Goal: Task Accomplishment & Management: Manage account settings

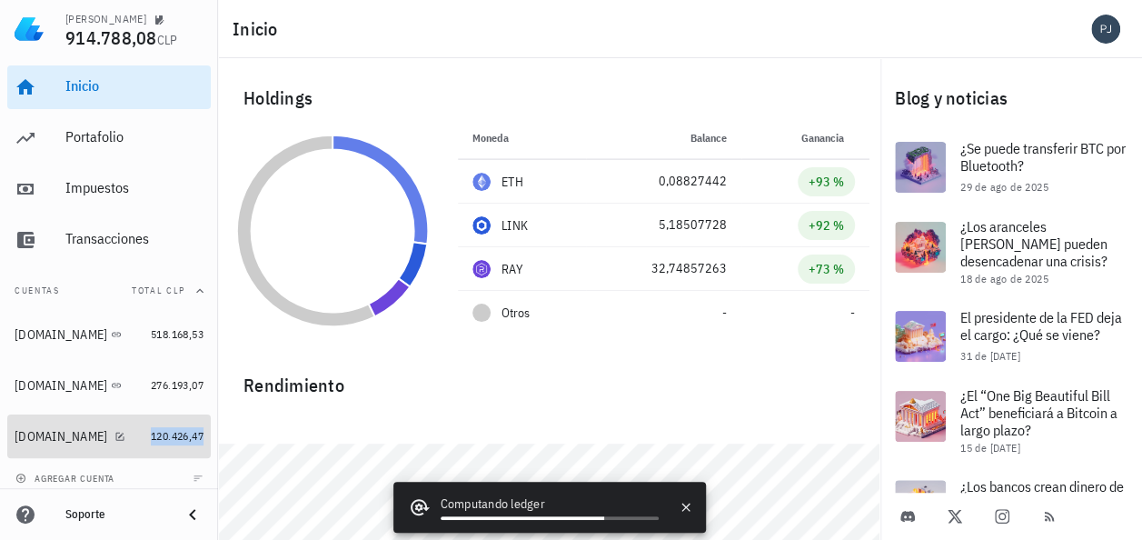
click at [151, 433] on span "120.426,47" at bounding box center [177, 436] width 53 height 14
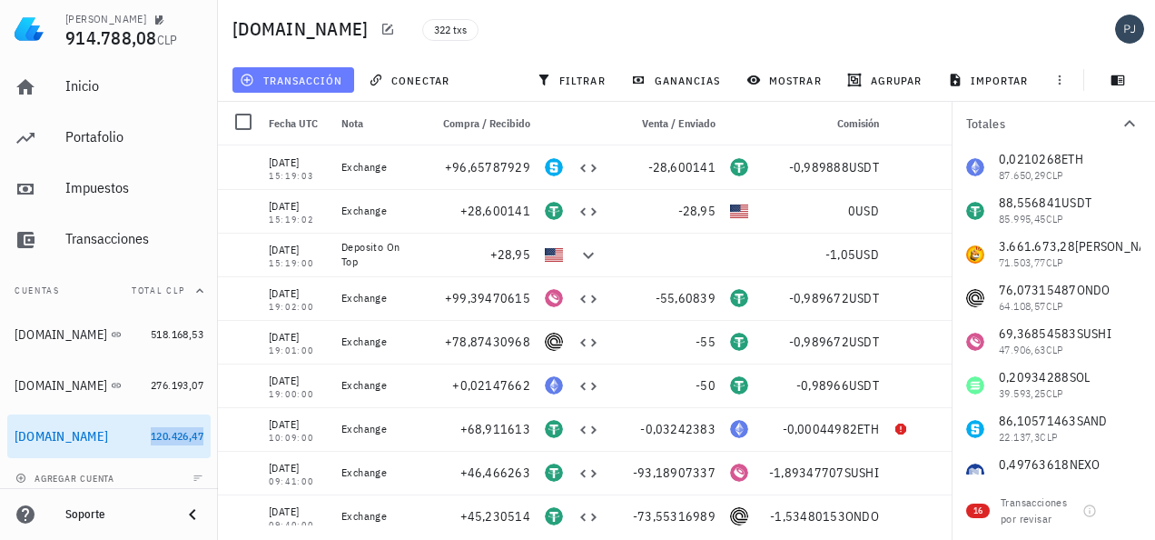
click at [304, 83] on span "transacción" at bounding box center [292, 80] width 99 height 15
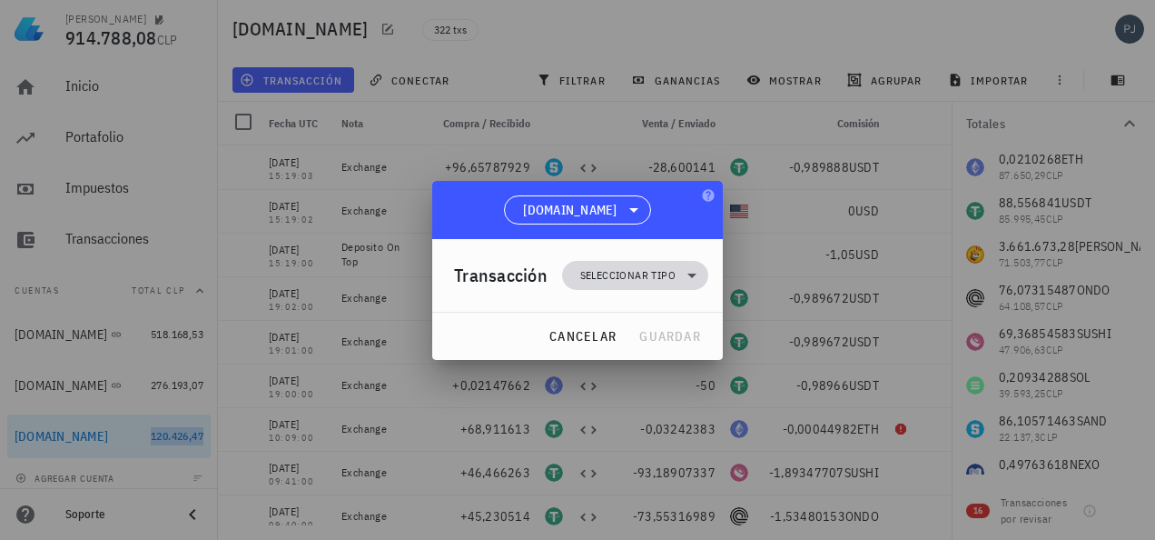
click at [624, 271] on span "Seleccionar tipo" at bounding box center [627, 275] width 95 height 18
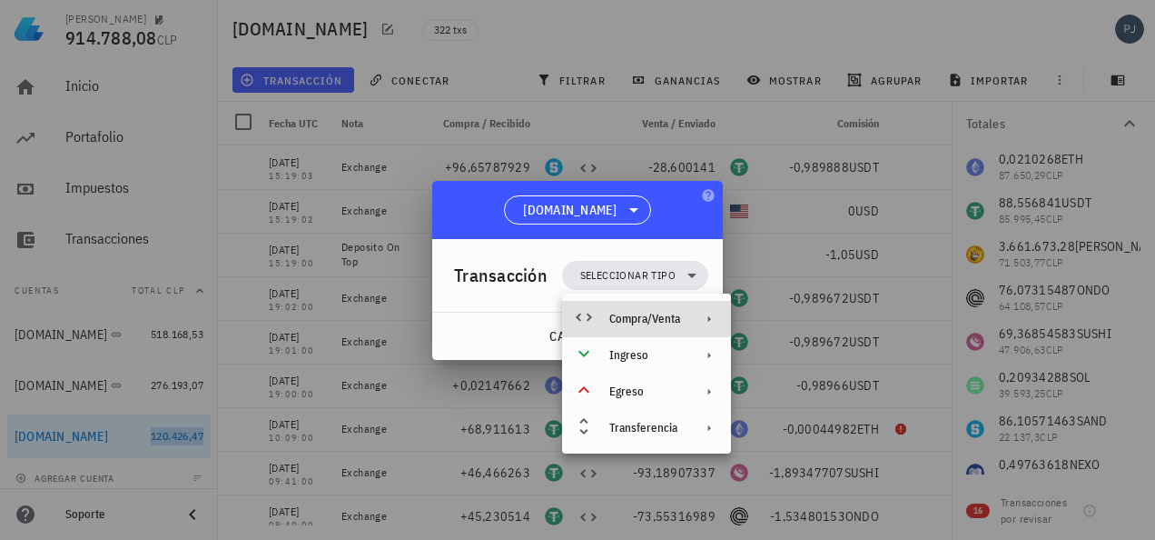
click at [629, 315] on div "Compra/Venta" at bounding box center [644, 319] width 71 height 15
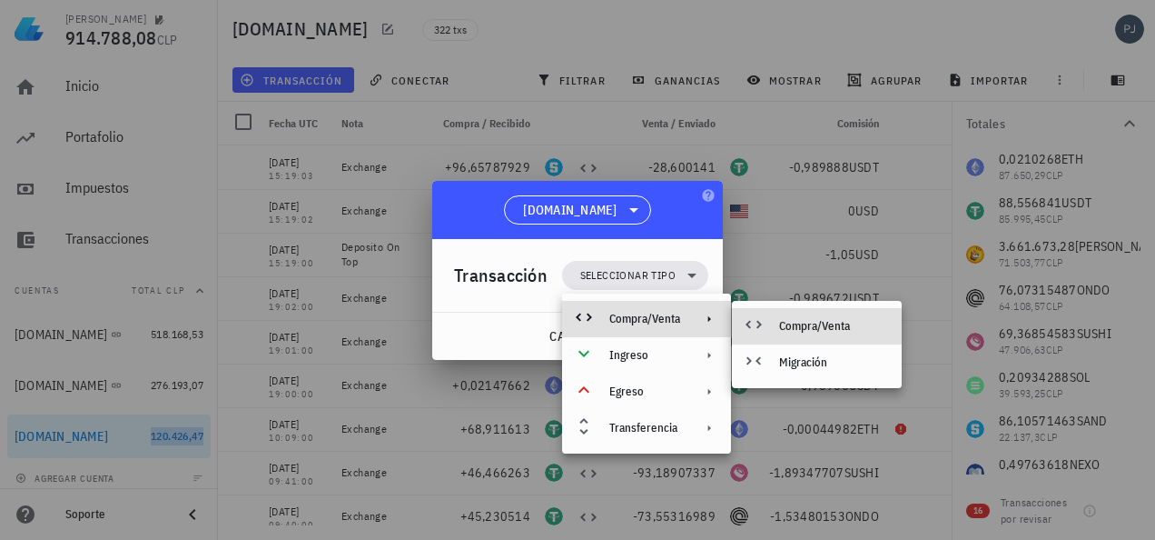
click at [808, 322] on div "Compra/Venta" at bounding box center [833, 326] width 108 height 15
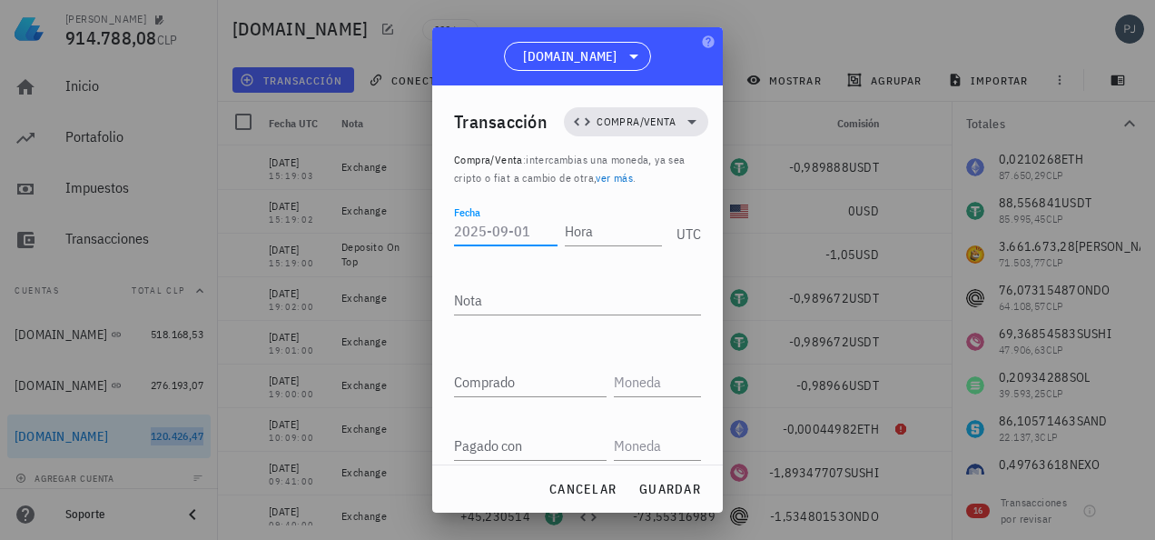
click at [506, 235] on input "Fecha" at bounding box center [506, 230] width 104 height 29
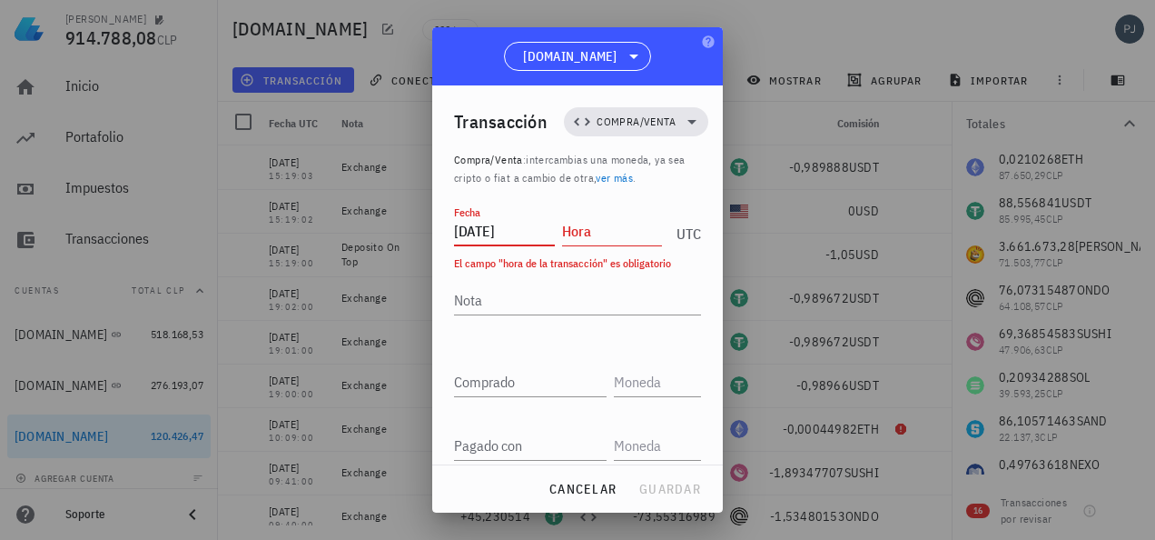
type input "[DATE]"
click at [595, 229] on input "Hora" at bounding box center [612, 230] width 101 height 29
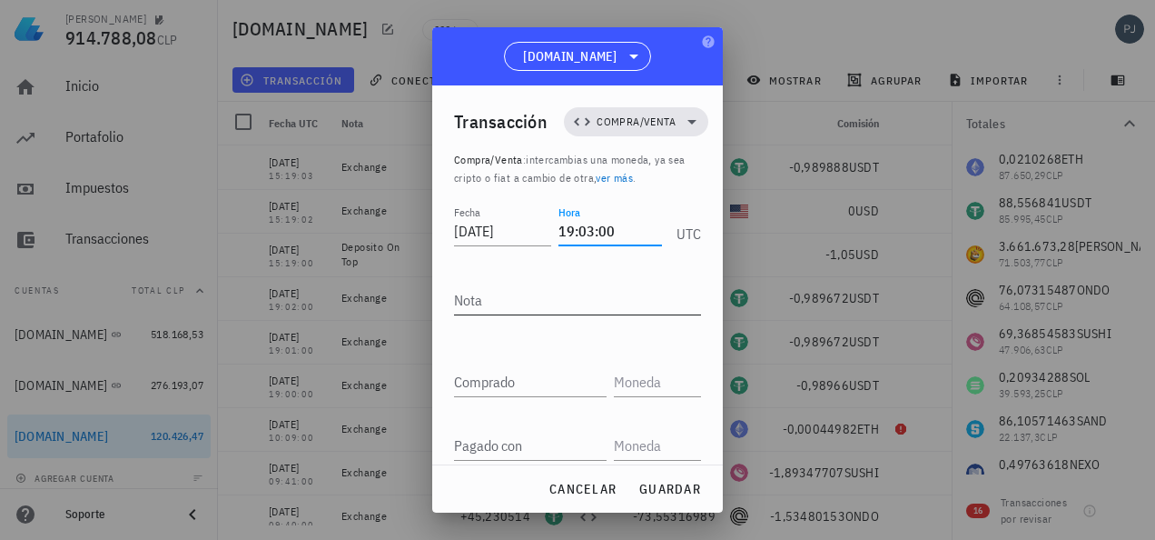
type input "19:03:00"
click at [492, 292] on textarea "Nota" at bounding box center [577, 299] width 247 height 29
type textarea "Eschange"
click at [508, 378] on div "Comprado" at bounding box center [530, 381] width 153 height 29
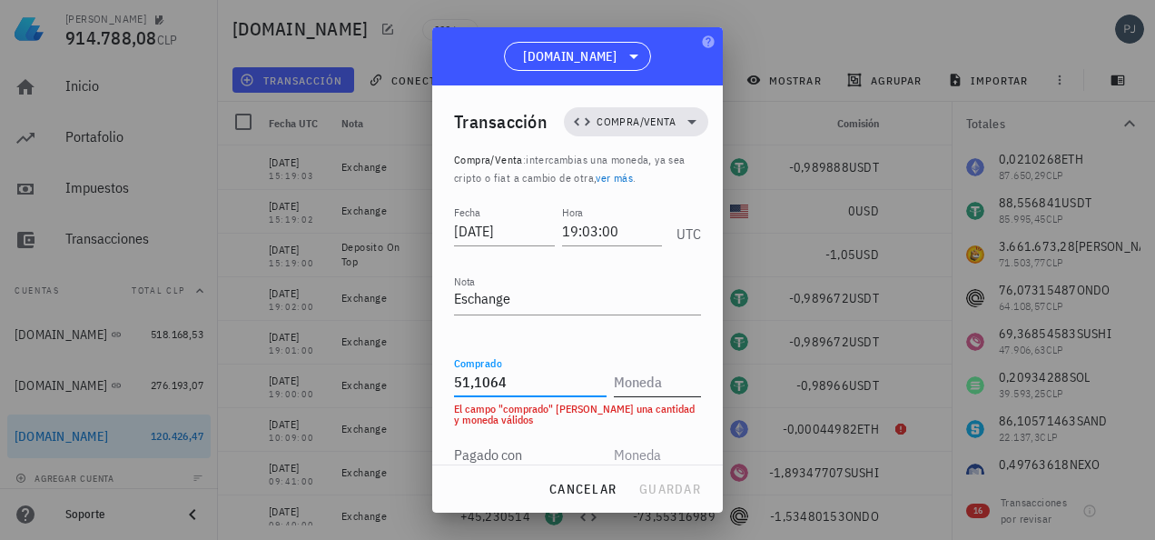
type input "51,1064"
click at [623, 383] on input "text" at bounding box center [656, 381] width 84 height 29
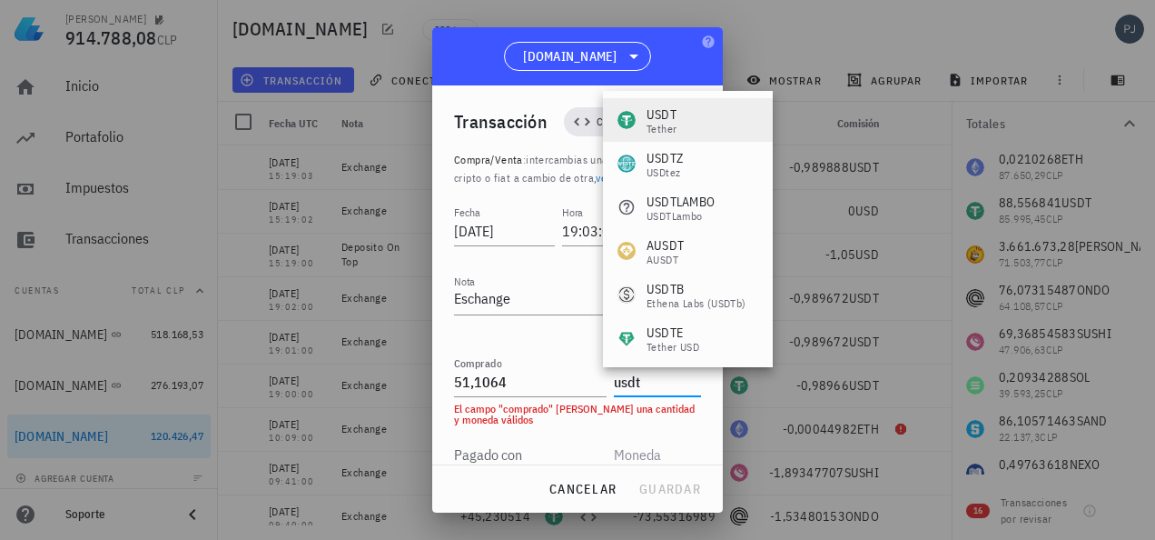
click at [678, 123] on div "USDT Tether" at bounding box center [688, 120] width 170 height 44
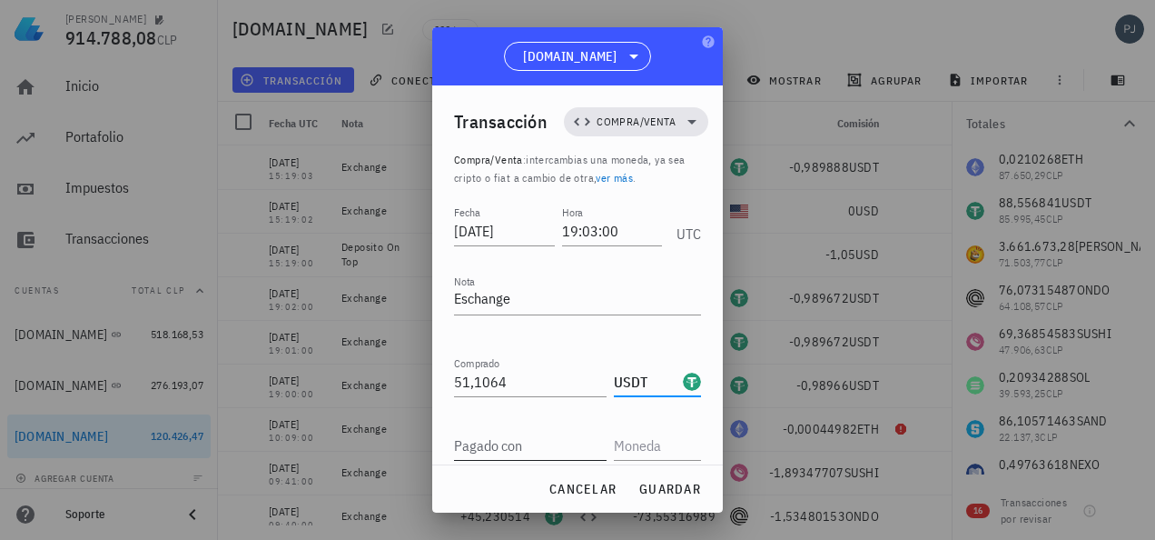
type input "USDT"
click at [508, 445] on div "Pagado con" at bounding box center [530, 445] width 153 height 29
type input "0,012342"
click at [624, 443] on input "text" at bounding box center [656, 445] width 84 height 29
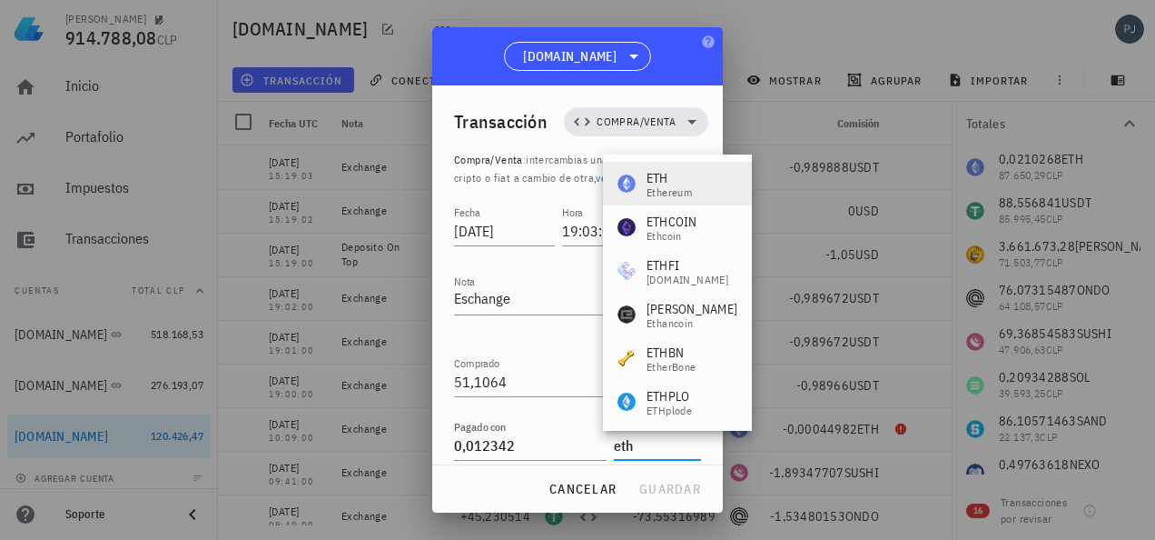
click at [669, 179] on div "ETH" at bounding box center [669, 178] width 45 height 18
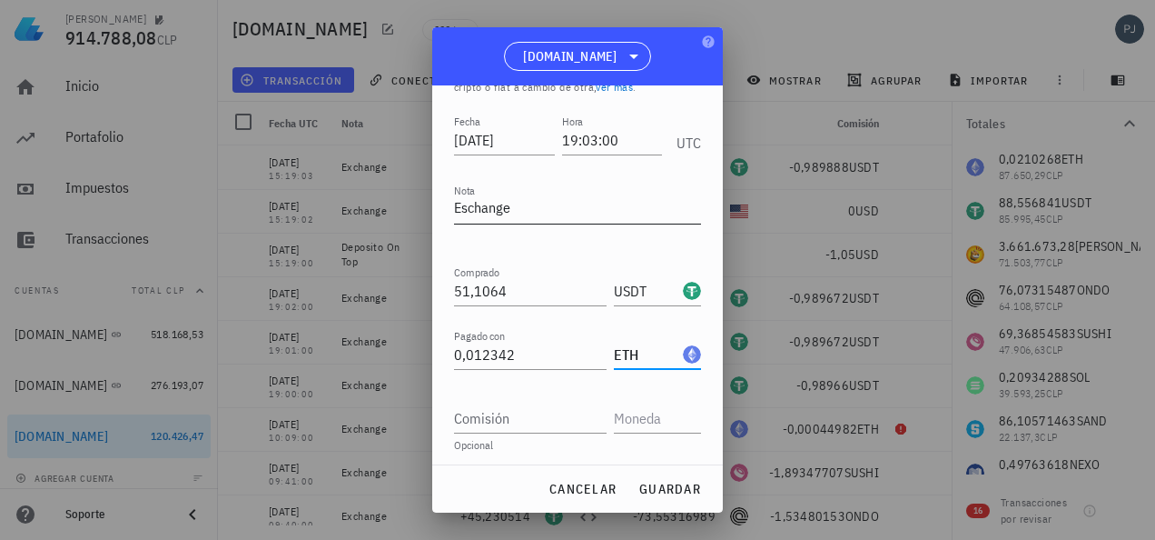
scroll to position [133, 0]
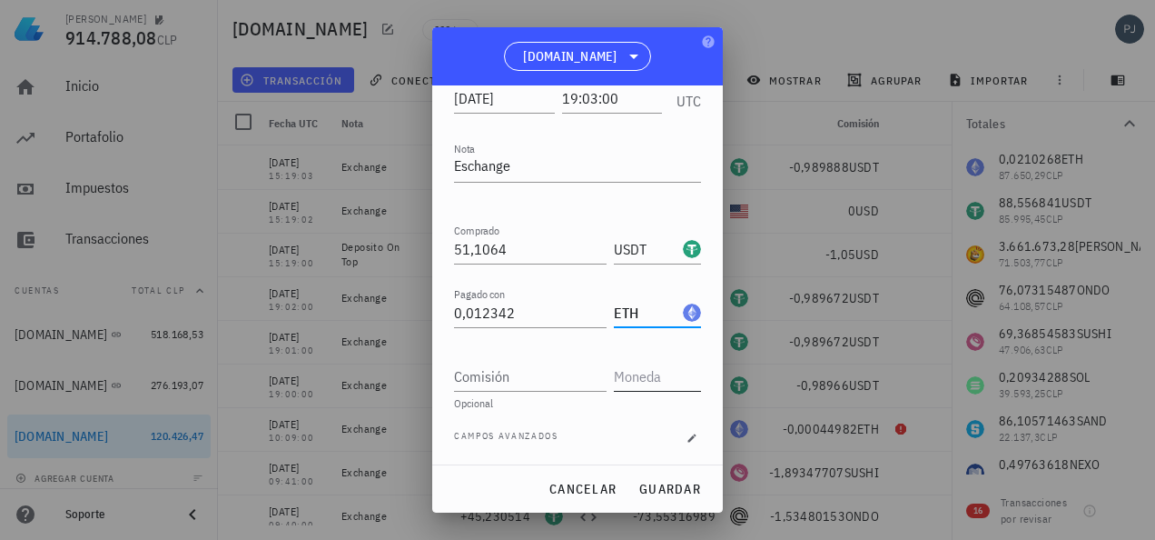
type input "ETH"
click at [618, 372] on input "text" at bounding box center [656, 376] width 84 height 29
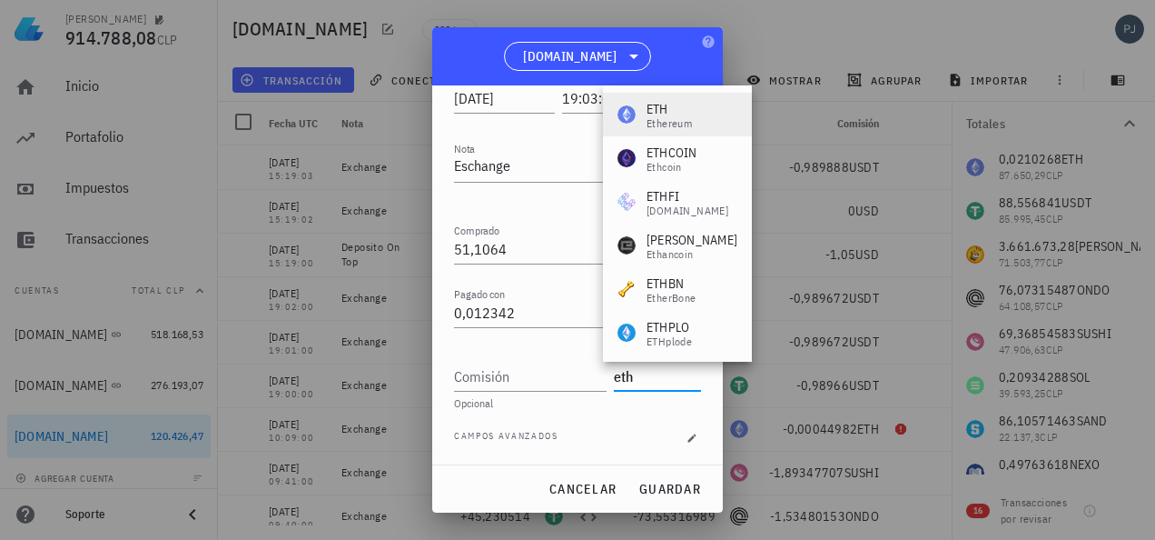
click at [645, 114] on div "ETH Ethereum" at bounding box center [655, 114] width 74 height 29
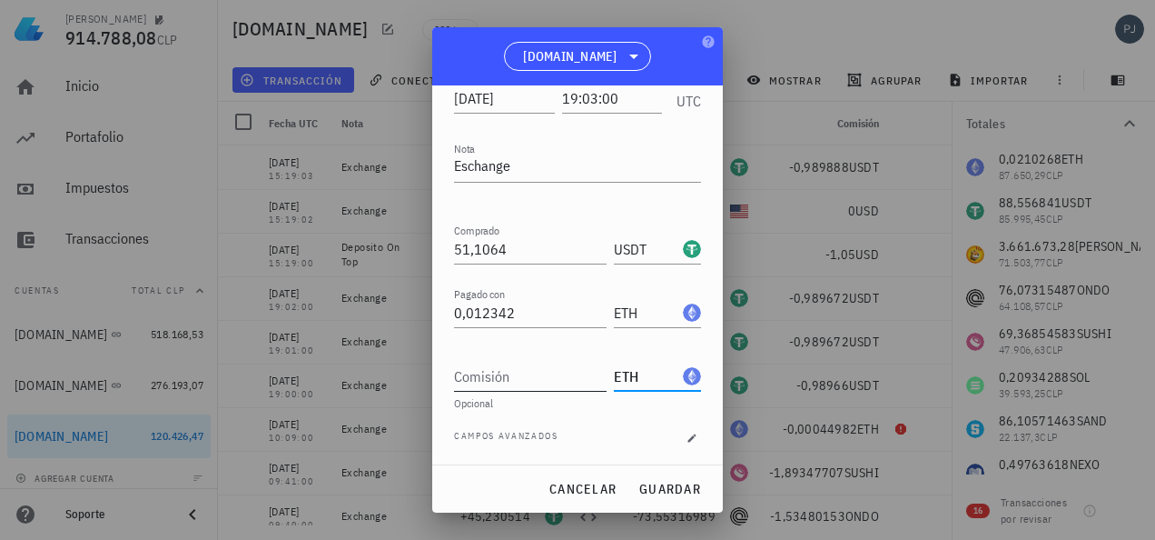
type input "ETH"
click at [524, 379] on input "Comisión" at bounding box center [530, 376] width 153 height 29
paste input "0,00023064"
type input "0,00023064"
click at [552, 380] on input "0,00023064" at bounding box center [530, 376] width 153 height 29
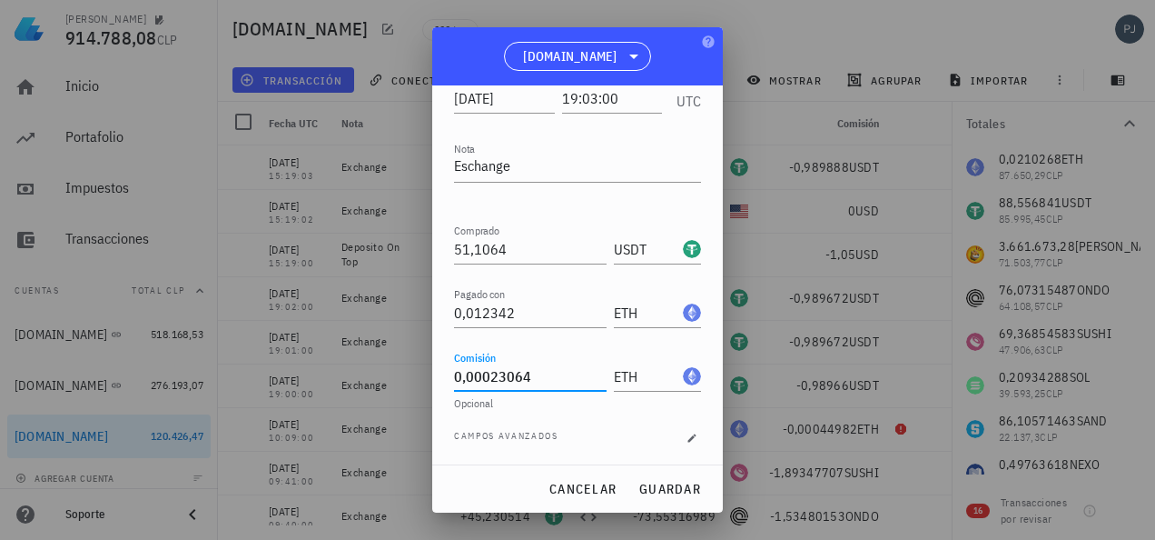
click at [556, 410] on div "Opcional" at bounding box center [577, 404] width 247 height 13
click at [689, 487] on span "guardar" at bounding box center [670, 489] width 63 height 16
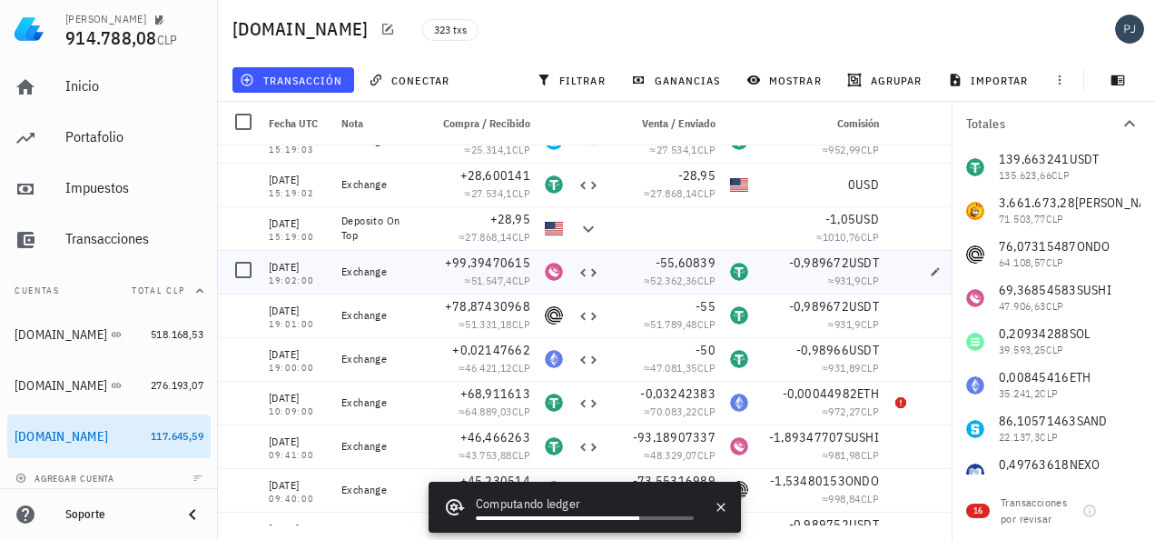
scroll to position [0, 0]
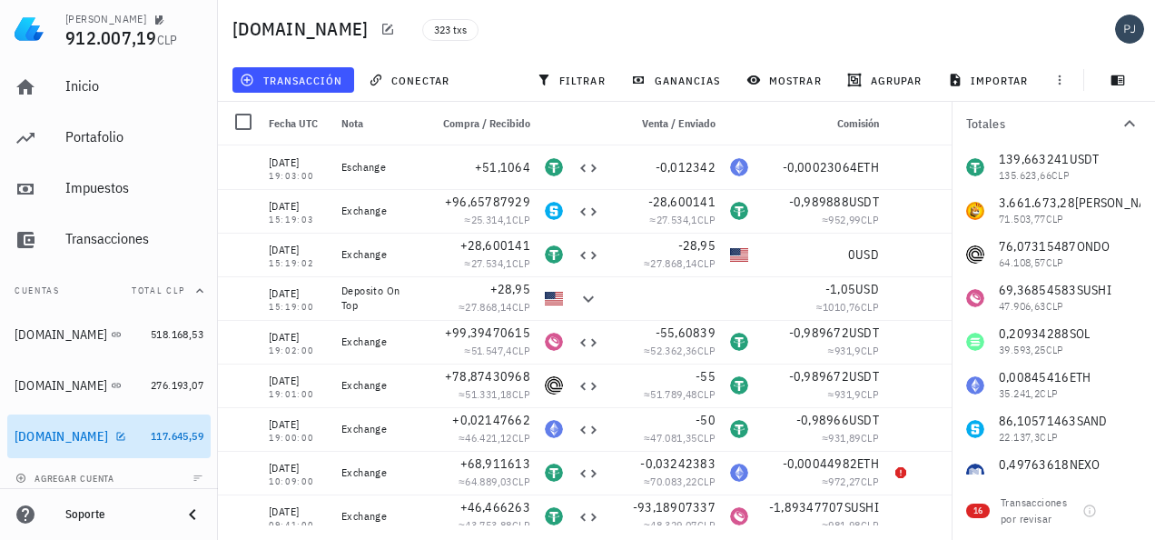
click at [129, 436] on link "[DOMAIN_NAME] 117.645,59" at bounding box center [108, 436] width 203 height 44
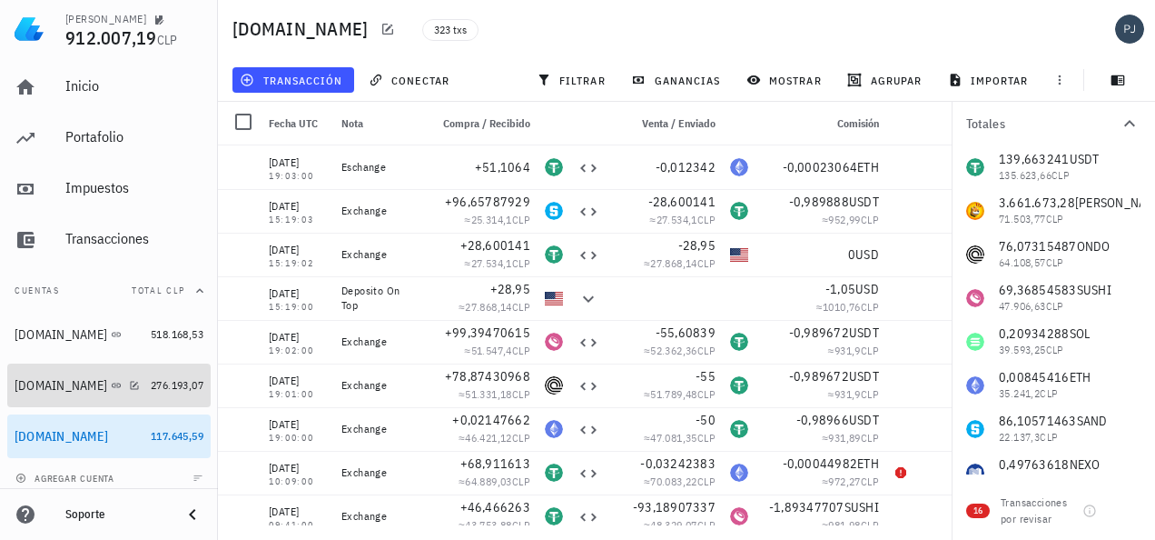
drag, startPoint x: 51, startPoint y: 387, endPoint x: 83, endPoint y: 399, distance: 33.9
click at [53, 387] on div "[DOMAIN_NAME]" at bounding box center [61, 385] width 93 height 15
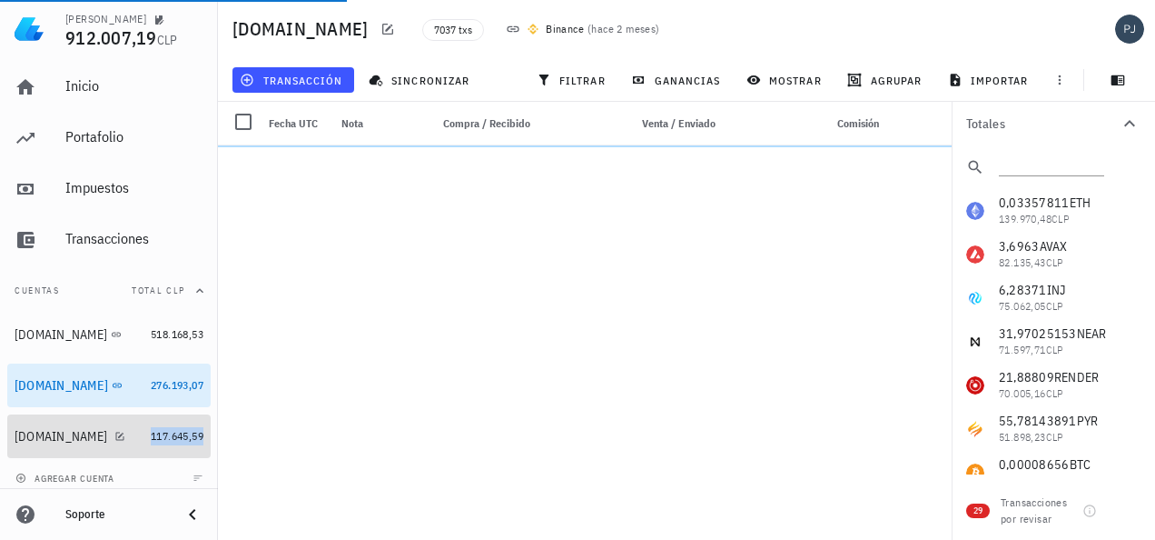
click at [151, 433] on span "117.645,59" at bounding box center [177, 436] width 53 height 14
